Goal: Navigation & Orientation: Find specific page/section

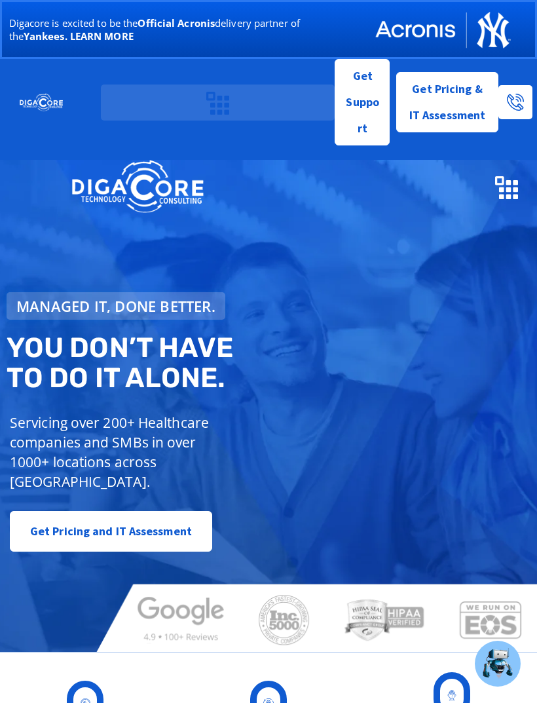
click at [505, 192] on icon "Menu Toggle" at bounding box center [506, 187] width 23 height 23
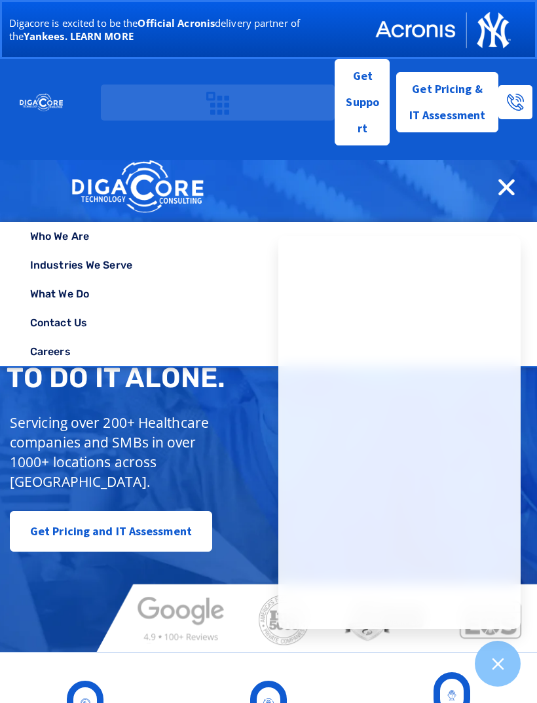
click at [500, 188] on icon "Menu Toggle" at bounding box center [506, 187] width 23 height 23
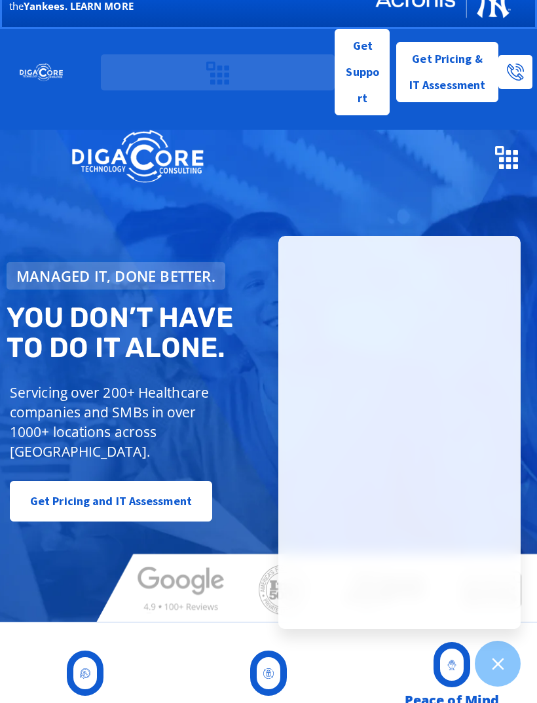
scroll to position [31, 0]
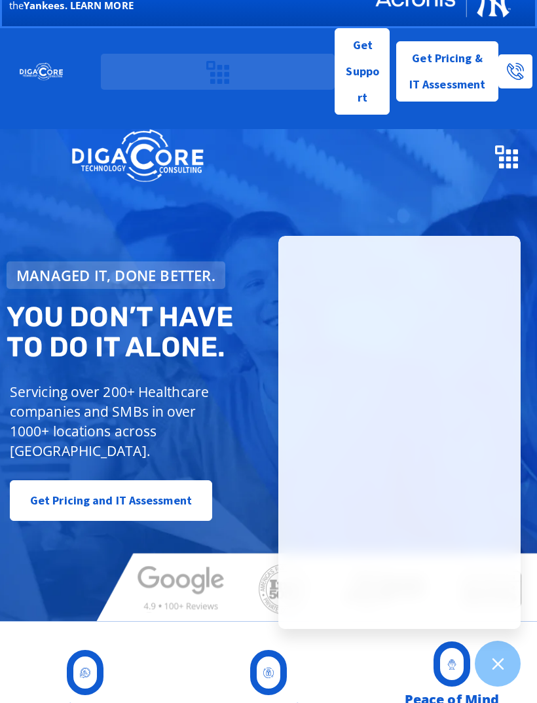
click at [501, 658] on icon at bounding box center [498, 664] width 16 height 16
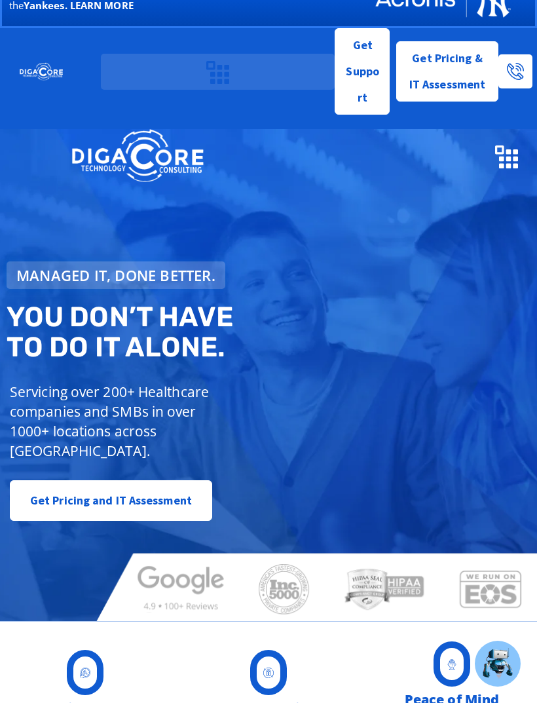
click at [506, 157] on icon "Menu Toggle" at bounding box center [506, 156] width 23 height 23
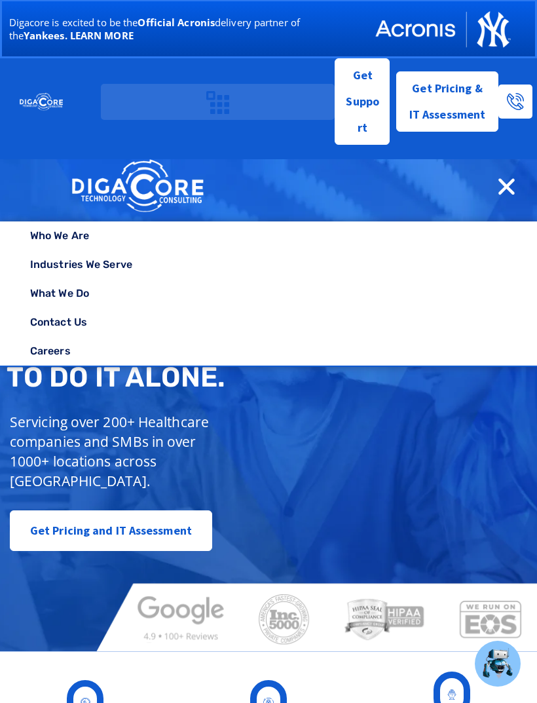
scroll to position [0, 0]
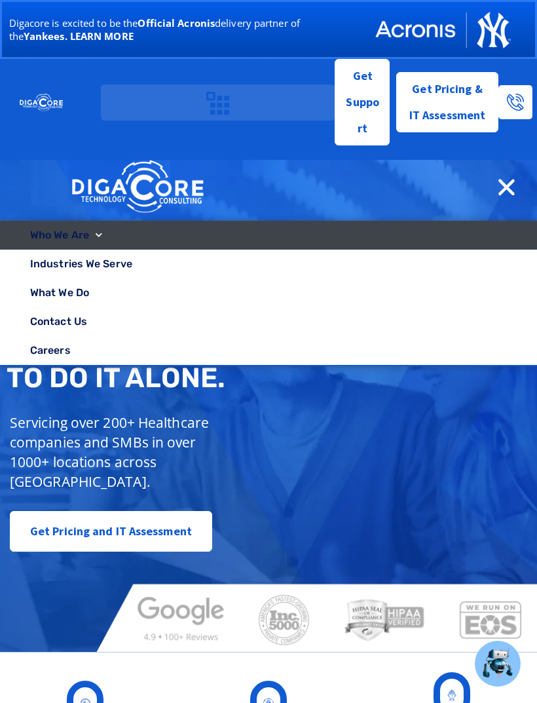
click at [58, 229] on link "Who We Are" at bounding box center [268, 235] width 537 height 29
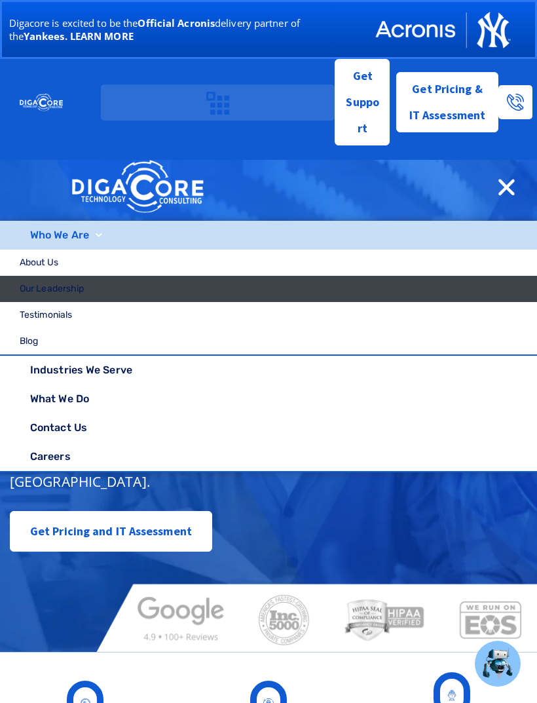
click at [70, 290] on link "Our Leadership" at bounding box center [268, 289] width 537 height 26
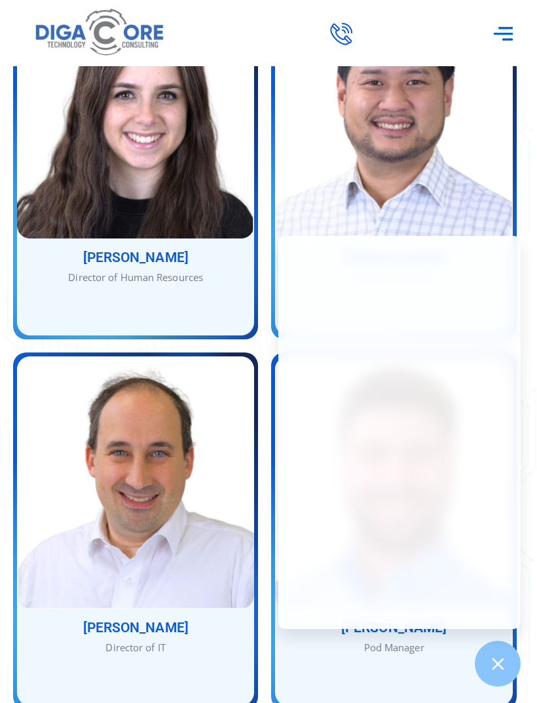
scroll to position [1475, 0]
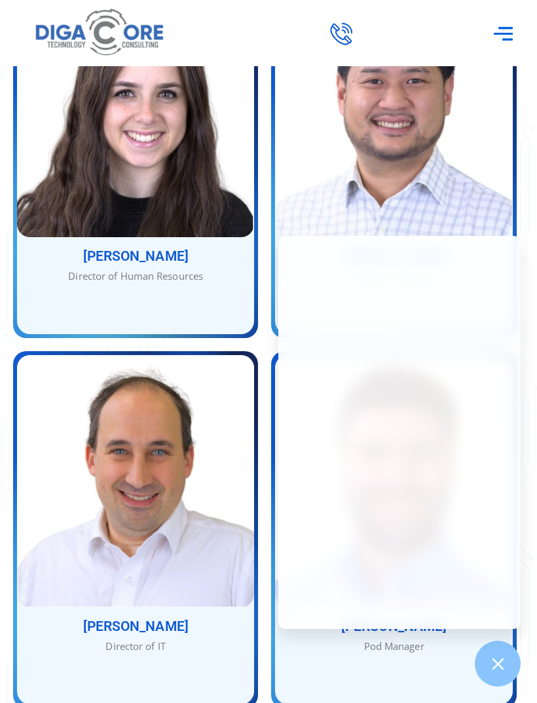
click at [498, 686] on div at bounding box center [498, 664] width 46 height 46
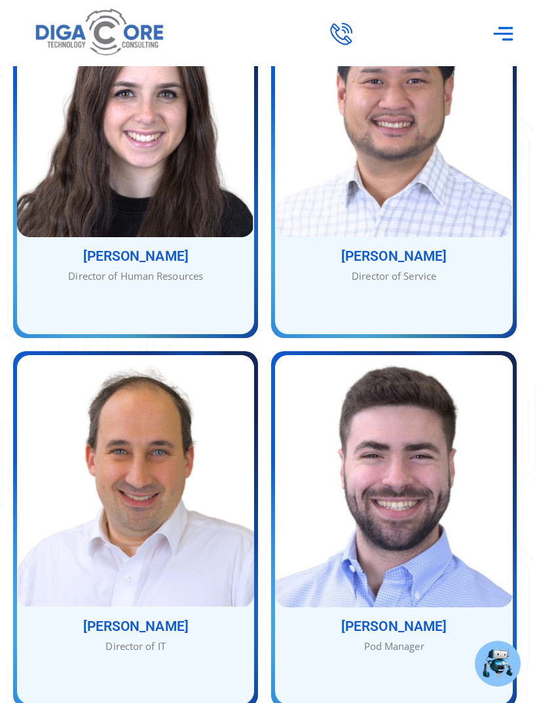
click at [494, 680] on img at bounding box center [498, 663] width 33 height 33
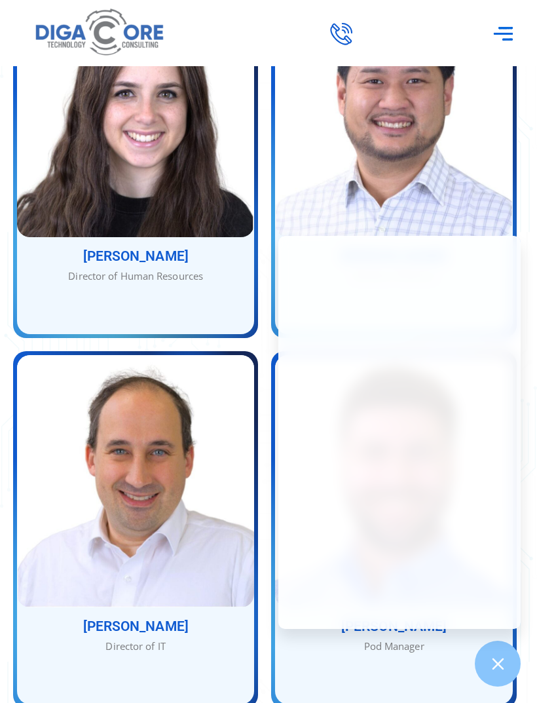
click at [499, 687] on div at bounding box center [498, 664] width 46 height 46
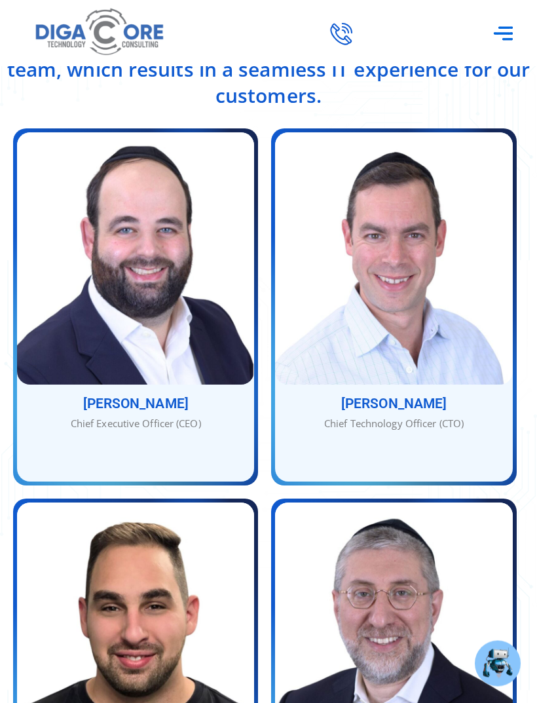
scroll to position [552, 0]
